Goal: Information Seeking & Learning: Learn about a topic

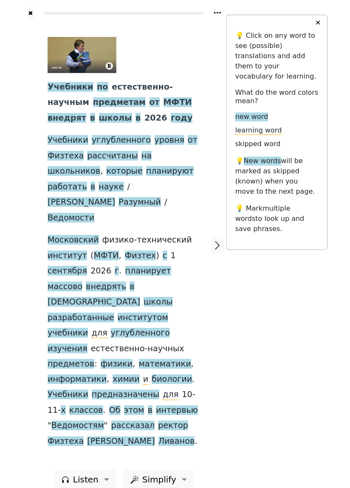
click at [73, 85] on span "Учебники" at bounding box center [71, 87] width 46 height 11
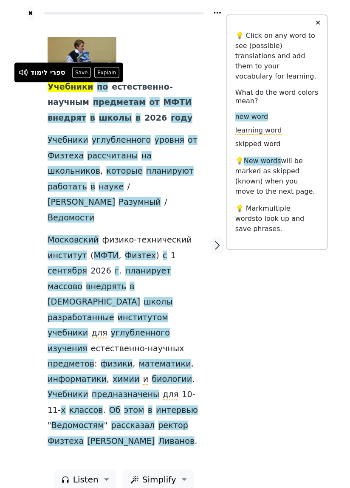
click at [107, 69] on button "Explain" at bounding box center [106, 72] width 25 height 11
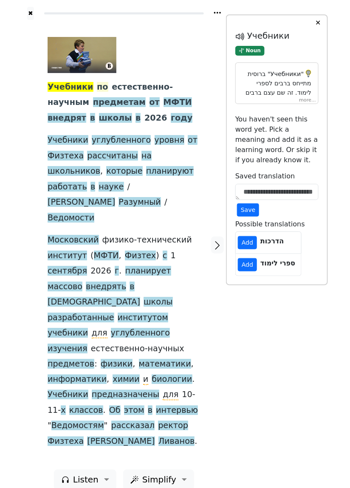
click at [97, 85] on span "по" at bounding box center [102, 87] width 11 height 11
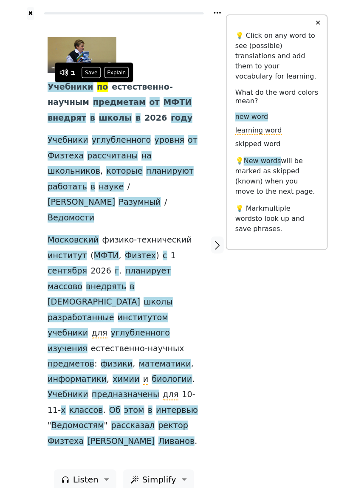
click at [91, 72] on button "Save" at bounding box center [91, 72] width 19 height 11
click at [132, 85] on span "естественно-научным" at bounding box center [110, 95] width 125 height 26
click at [128, 85] on span "естественно-научным" at bounding box center [110, 95] width 125 height 26
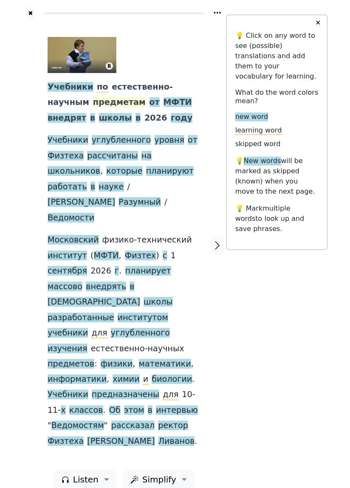
click at [93, 105] on span "предметам" at bounding box center [119, 102] width 53 height 11
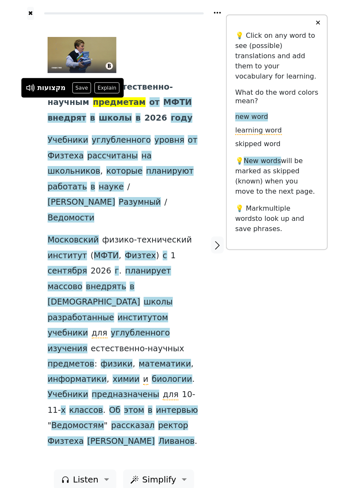
click at [150, 101] on span "от" at bounding box center [155, 102] width 10 height 11
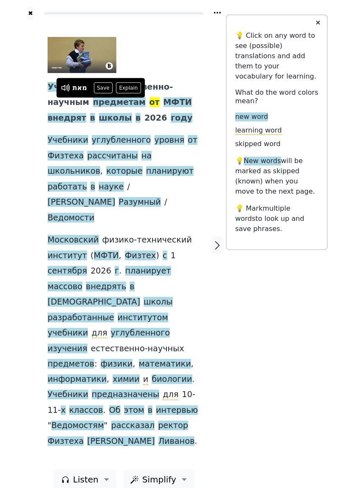
click at [100, 86] on button "Save" at bounding box center [103, 87] width 19 height 11
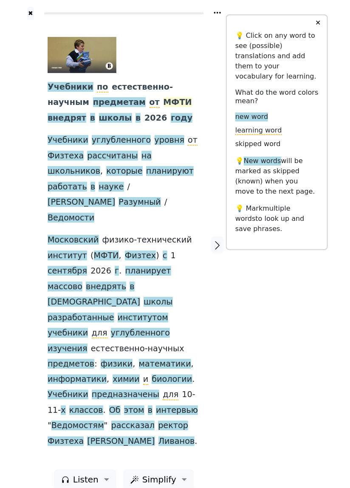
click at [164, 103] on span "МФТИ" at bounding box center [178, 102] width 28 height 11
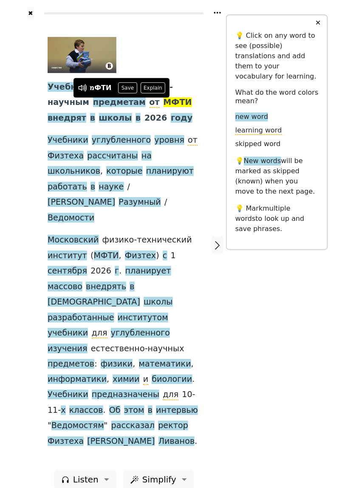
click at [86, 113] on span "внедрят" at bounding box center [67, 118] width 39 height 11
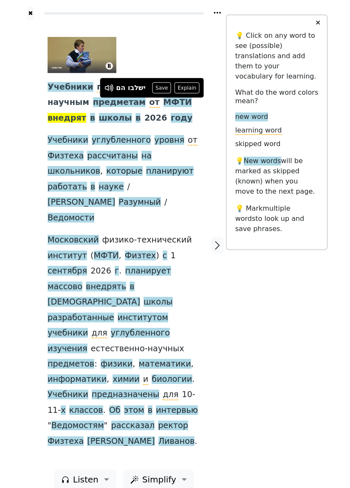
click at [173, 102] on div "Учебники по естественно-научным предметам от МФТИ внедрят в школы в 2026 году У…" at bounding box center [124, 243] width 153 height 413
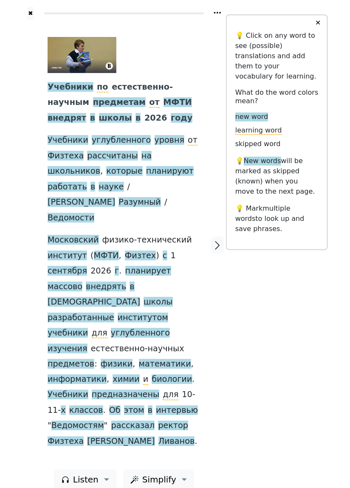
click at [95, 113] on span "в" at bounding box center [92, 118] width 5 height 11
click at [181, 81] on div at bounding box center [171, 88] width 30 height 18
click at [174, 90] on icon at bounding box center [173, 89] width 6 height 6
click at [99, 118] on span "школы" at bounding box center [115, 118] width 33 height 11
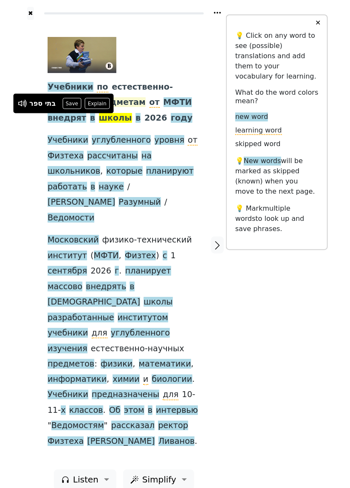
click at [71, 105] on button "Save" at bounding box center [71, 103] width 19 height 11
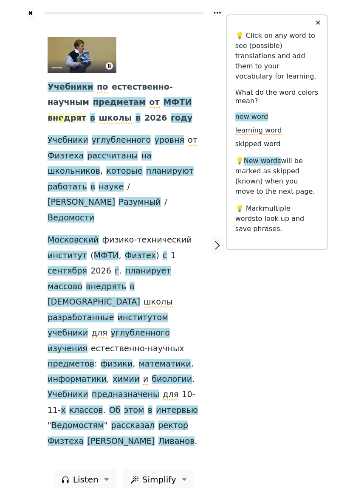
click at [95, 113] on span "в" at bounding box center [92, 118] width 5 height 11
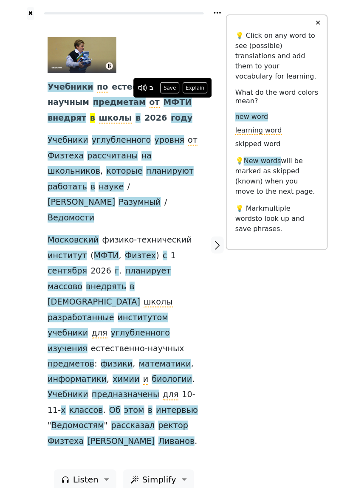
click at [168, 91] on button "Save" at bounding box center [170, 87] width 19 height 11
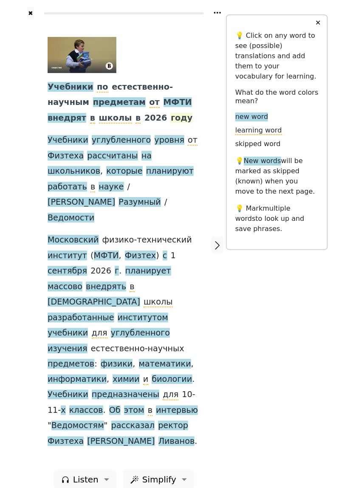
click at [171, 119] on span "году" at bounding box center [182, 118] width 22 height 11
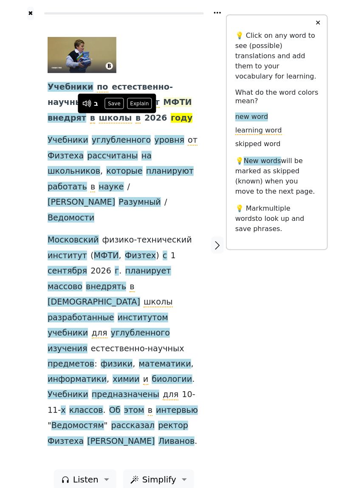
click at [117, 104] on button "Save" at bounding box center [114, 103] width 19 height 11
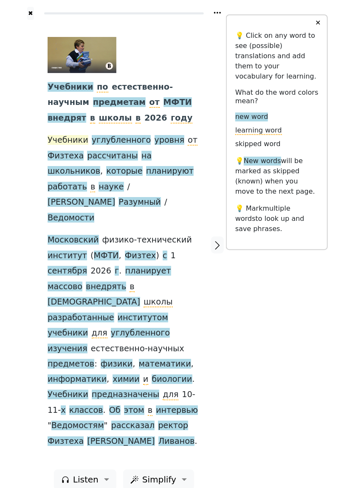
click at [65, 144] on span "Учебники" at bounding box center [68, 140] width 41 height 11
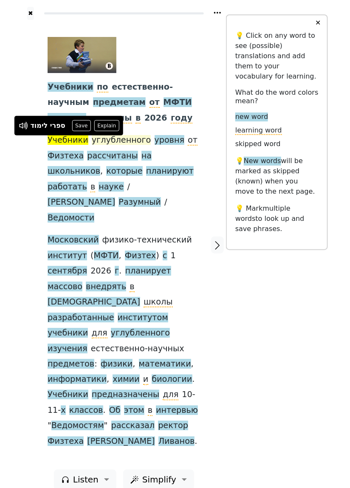
click at [123, 139] on span "углубленного" at bounding box center [121, 140] width 59 height 11
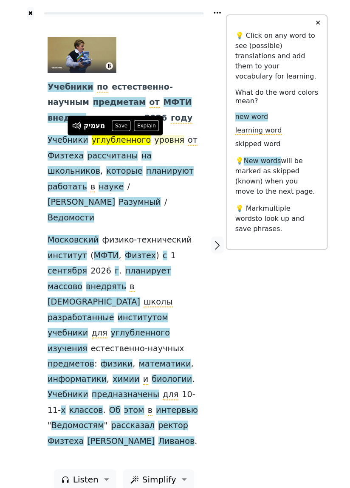
click at [160, 142] on span "уровня" at bounding box center [170, 140] width 30 height 11
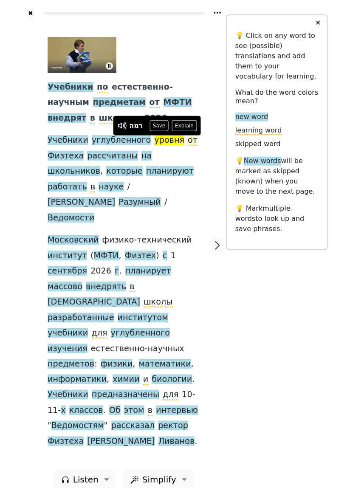
click at [188, 144] on span "от" at bounding box center [193, 140] width 10 height 11
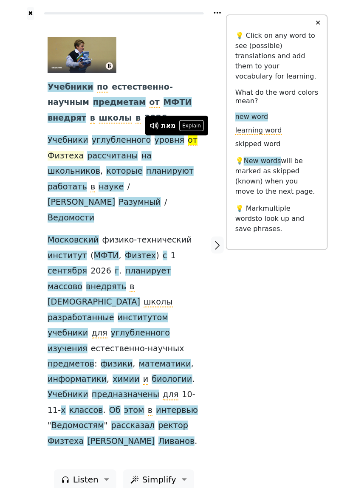
click at [74, 151] on span "Физтеха" at bounding box center [66, 156] width 36 height 11
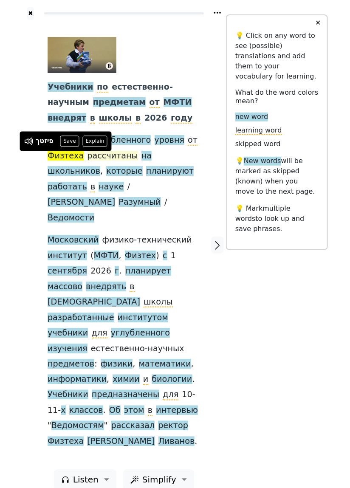
click at [115, 156] on span "рассчитаны" at bounding box center [112, 156] width 51 height 11
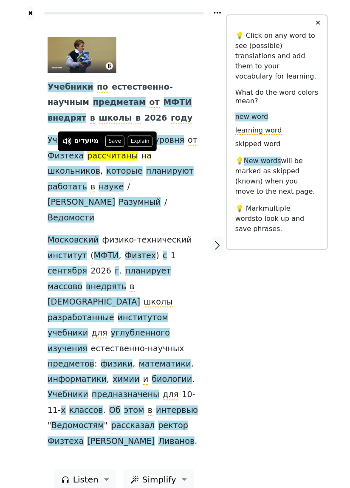
click at [141, 154] on span "на" at bounding box center [146, 156] width 10 height 11
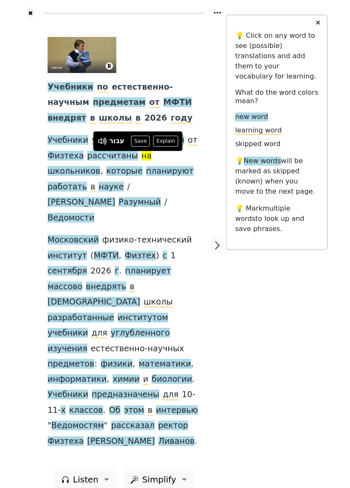
click at [139, 140] on button "Save" at bounding box center [140, 141] width 19 height 11
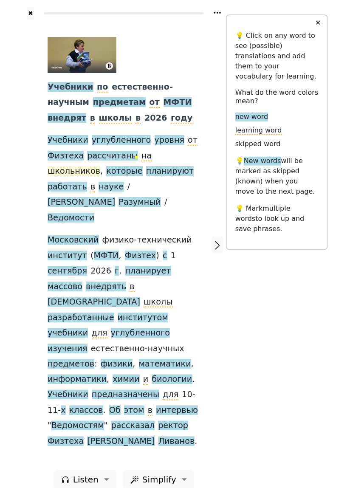
click at [100, 166] on span "школьников" at bounding box center [74, 171] width 53 height 11
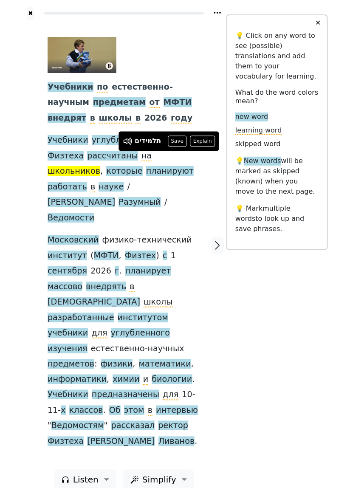
click at [106, 167] on span "которые" at bounding box center [124, 171] width 36 height 11
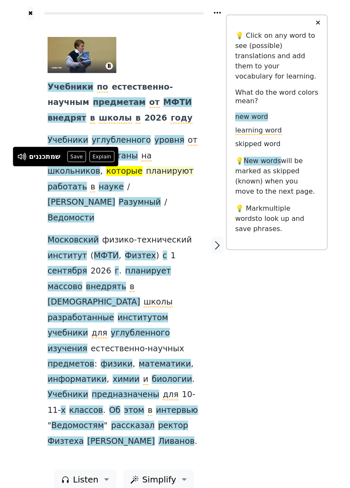
click at [146, 171] on span "планируют" at bounding box center [170, 171] width 48 height 11
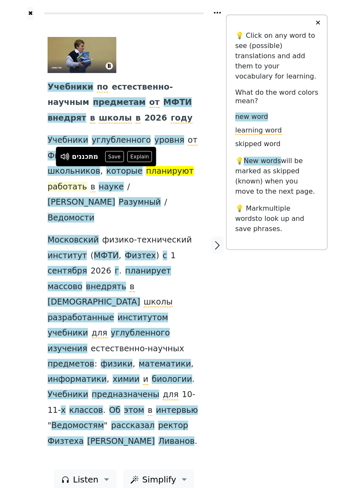
click at [87, 182] on span "работать" at bounding box center [68, 187] width 40 height 11
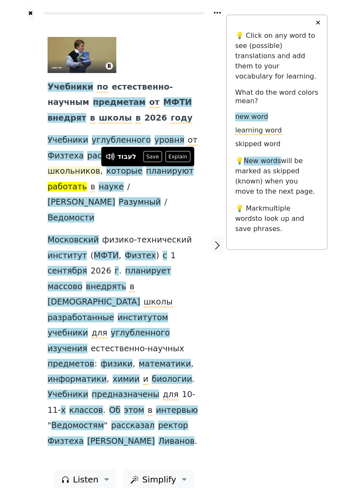
click at [150, 157] on button "Save" at bounding box center [152, 156] width 19 height 11
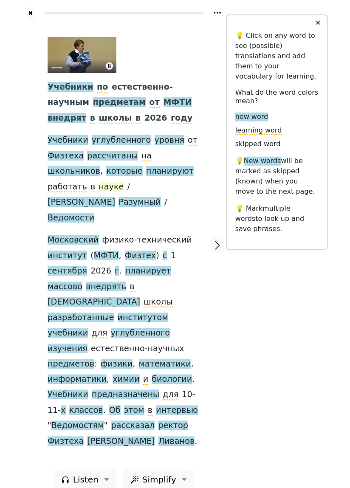
click at [184, 166] on div "Учебники по естественно-научным предметам от МФТИ внедрят в школы в 2026 году У…" at bounding box center [124, 243] width 153 height 413
click at [124, 182] on span "науке" at bounding box center [111, 187] width 25 height 11
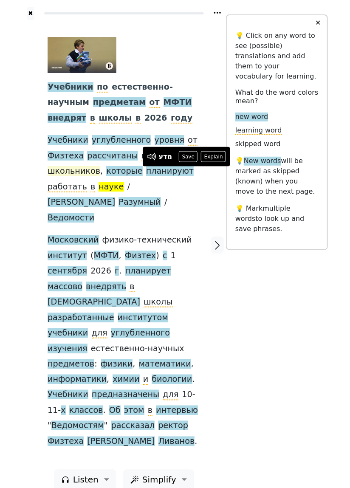
click at [187, 158] on button "Save" at bounding box center [188, 156] width 19 height 11
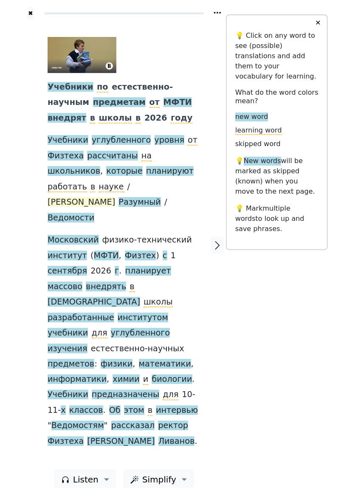
click at [74, 197] on span "[PERSON_NAME]" at bounding box center [82, 202] width 68 height 11
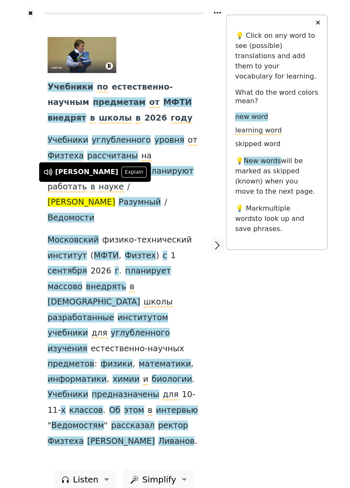
click at [59, 168] on div "[PERSON_NAME]" at bounding box center [86, 172] width 63 height 10
click at [62, 172] on div "[PERSON_NAME]" at bounding box center [86, 172] width 63 height 10
click at [119, 197] on span "Разумный" at bounding box center [140, 202] width 42 height 11
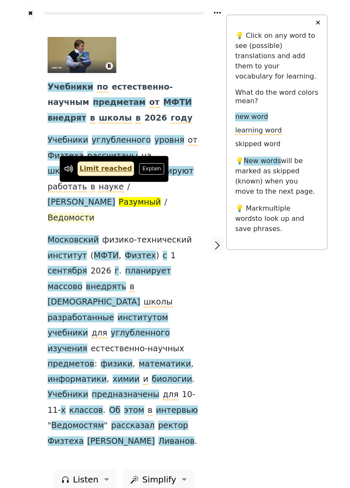
click at [94, 213] on span "Ведомости" at bounding box center [71, 218] width 47 height 11
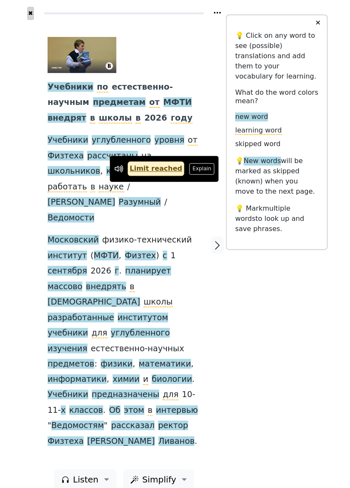
click at [31, 10] on button "✖" at bounding box center [30, 13] width 7 height 13
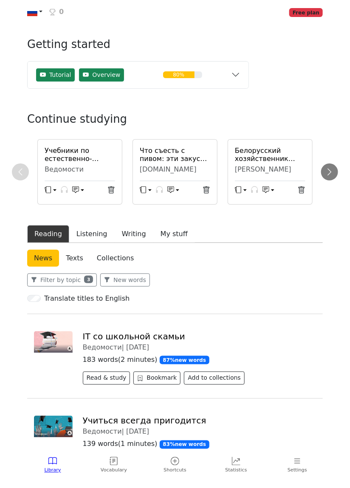
click at [313, 14] on span "Free plan" at bounding box center [306, 12] width 34 height 8
